Goal: Task Accomplishment & Management: Manage account settings

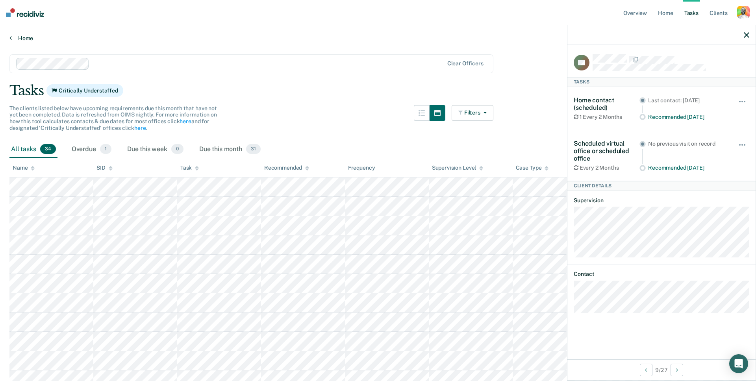
click at [22, 37] on link "Home" at bounding box center [377, 38] width 737 height 7
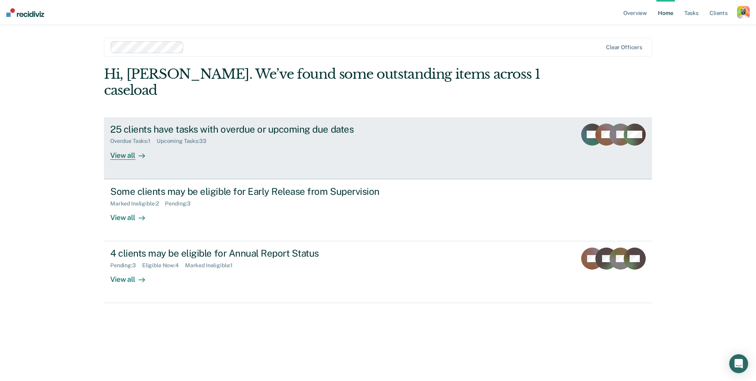
click at [204, 133] on div "25 clients have tasks with overdue or upcoming due dates Overdue Tasks : 1 Upco…" at bounding box center [257, 142] width 295 height 36
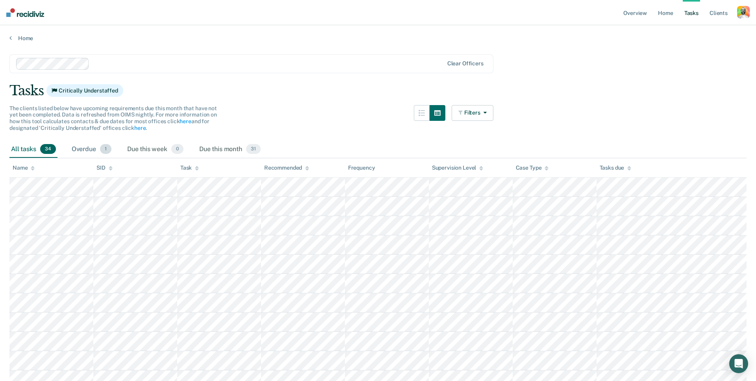
click at [90, 148] on div "Overdue 1" at bounding box center [91, 149] width 43 height 17
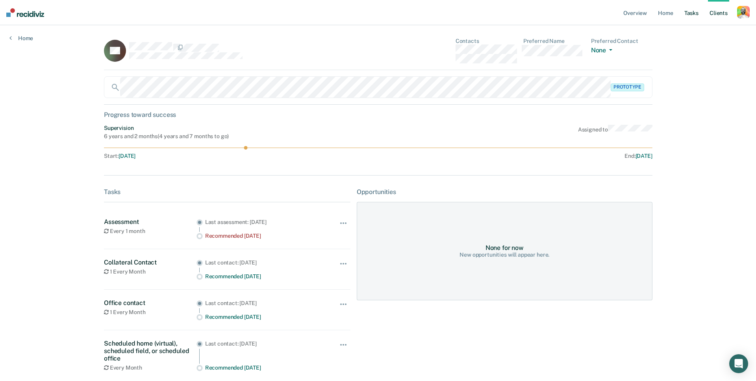
click at [687, 12] on link "Tasks" at bounding box center [690, 12] width 17 height 25
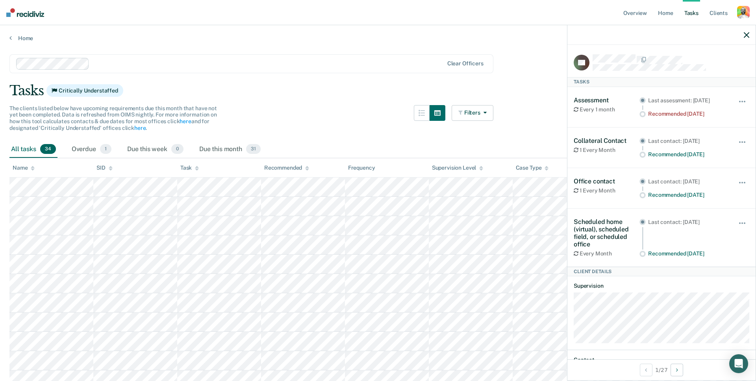
click at [694, 13] on link "Tasks" at bounding box center [690, 12] width 17 height 25
click at [691, 13] on link "Tasks" at bounding box center [690, 12] width 17 height 25
click at [748, 37] on icon "button" at bounding box center [746, 35] width 6 height 6
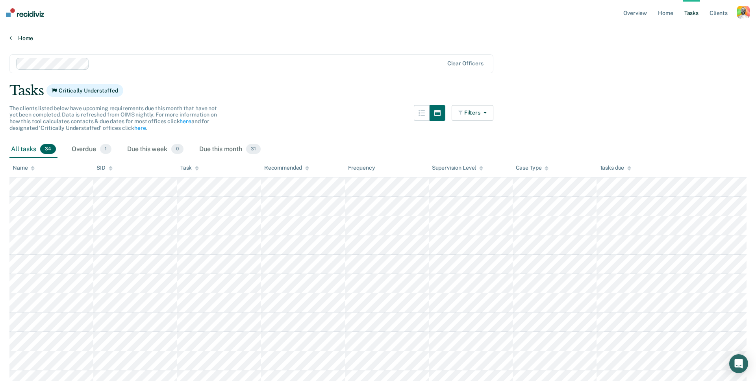
click at [24, 35] on link "Home" at bounding box center [377, 38] width 737 height 7
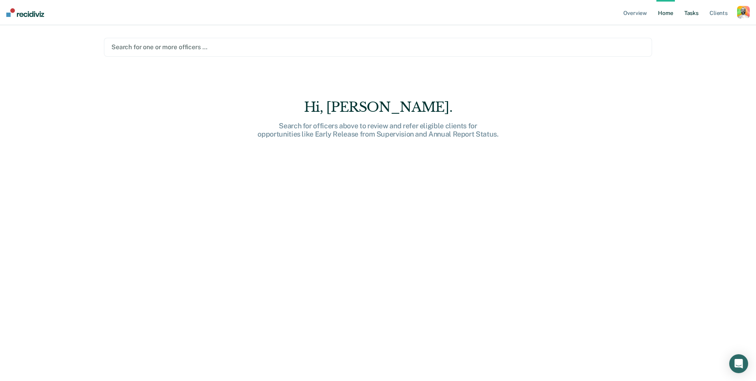
click at [694, 16] on link "Tasks" at bounding box center [690, 12] width 17 height 25
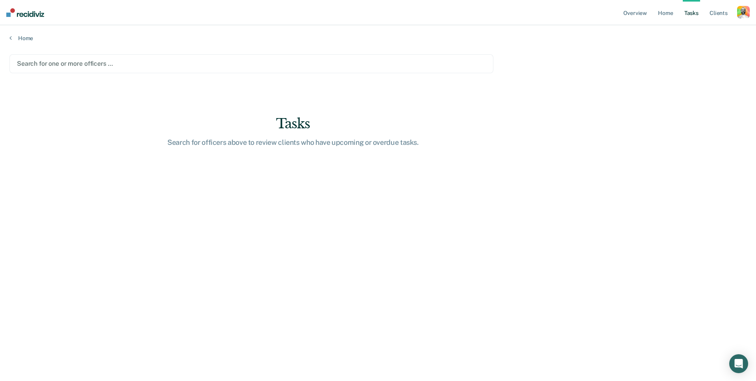
click at [115, 68] on div "Search for one or more officers …" at bounding box center [251, 63] width 470 height 11
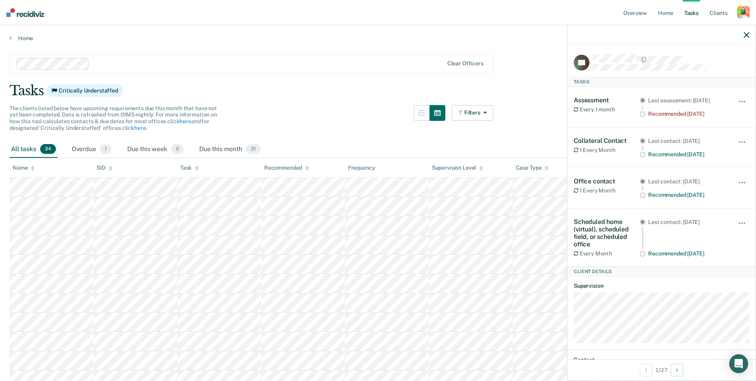
click at [273, 87] on div "Tasks Critically Understaffed" at bounding box center [377, 91] width 737 height 16
click at [282, 137] on div "The clients listed below have upcoming requirements due this month that have no…" at bounding box center [251, 123] width 484 height 36
click at [85, 150] on div "Overdue 1" at bounding box center [91, 149] width 43 height 17
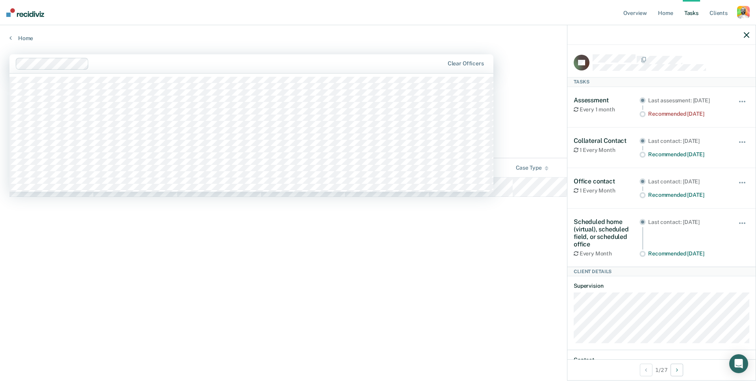
click at [360, 72] on div "[PERSON_NAME], 1 of 1137. 1137 results available. Use Up and Down to choose opt…" at bounding box center [251, 63] width 484 height 19
click at [742, 35] on div at bounding box center [661, 35] width 188 height 20
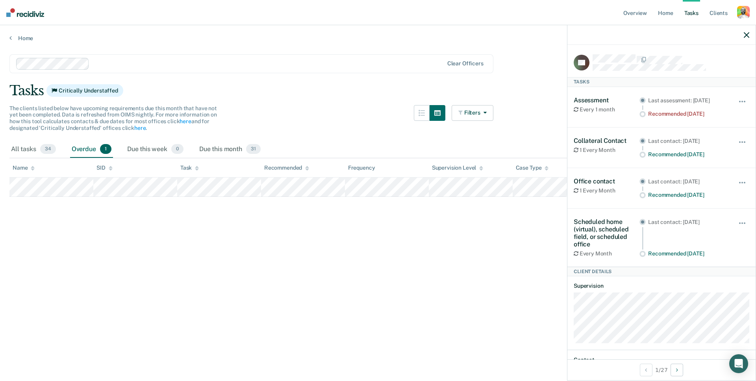
click at [744, 35] on icon "button" at bounding box center [746, 35] width 6 height 6
click at [25, 34] on div "Home" at bounding box center [378, 33] width 756 height 17
click at [747, 9] on div "button" at bounding box center [743, 12] width 13 height 13
click at [686, 32] on link "Profile" at bounding box center [711, 32] width 63 height 7
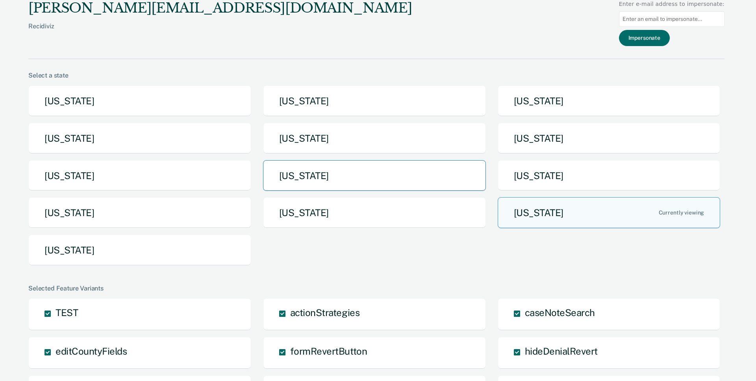
click at [319, 177] on button "[US_STATE]" at bounding box center [374, 175] width 223 height 31
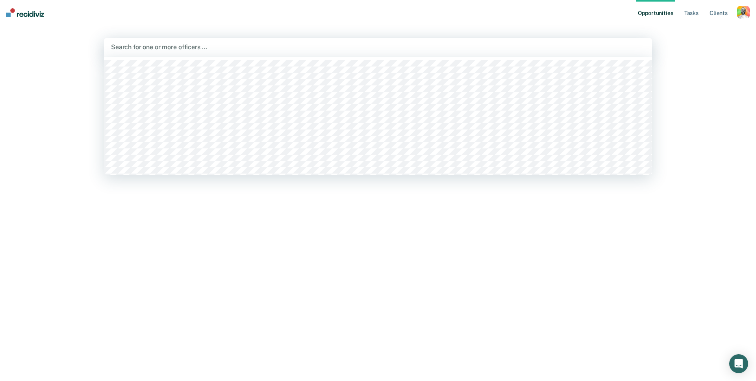
click at [204, 48] on div at bounding box center [378, 46] width 534 height 9
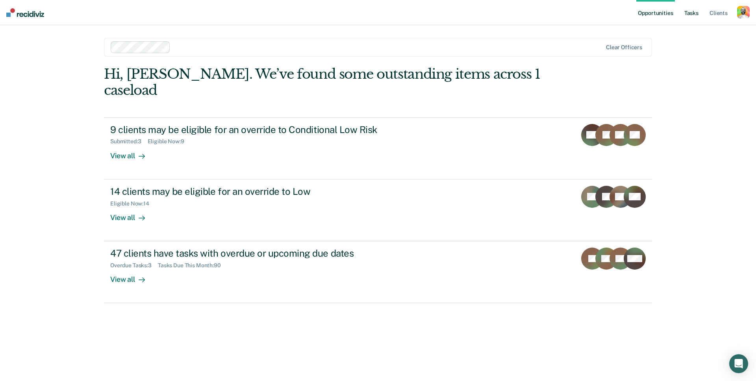
click at [691, 12] on link "Tasks" at bounding box center [690, 12] width 17 height 25
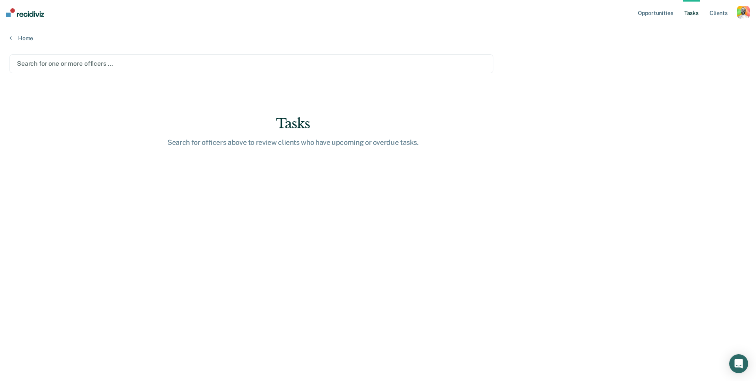
click at [105, 63] on div at bounding box center [251, 63] width 469 height 9
click at [57, 63] on div at bounding box center [251, 63] width 469 height 9
